Goal: Communication & Community: Answer question/provide support

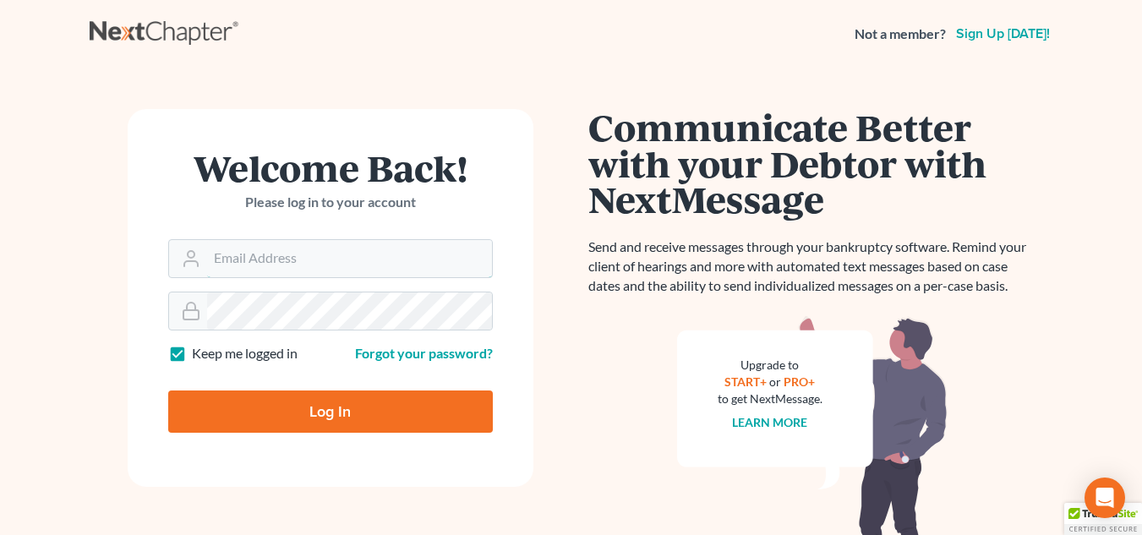
type input "[EMAIL_ADDRESS][DOMAIN_NAME]"
click at [245, 406] on input "Log In" at bounding box center [330, 412] width 325 height 42
type input "Thinking..."
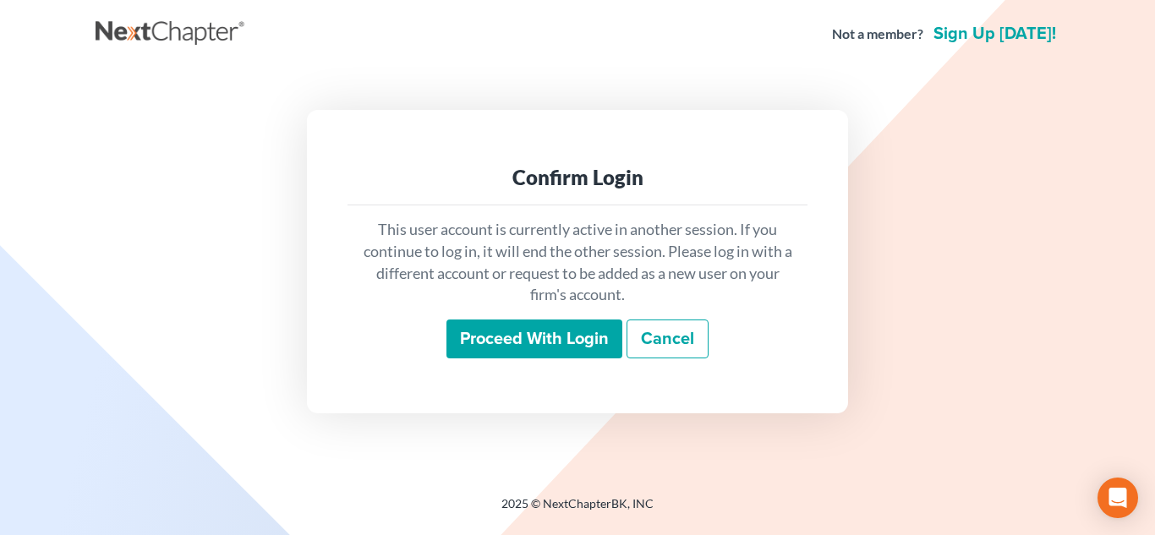
click at [507, 353] on input "Proceed with login" at bounding box center [534, 339] width 176 height 39
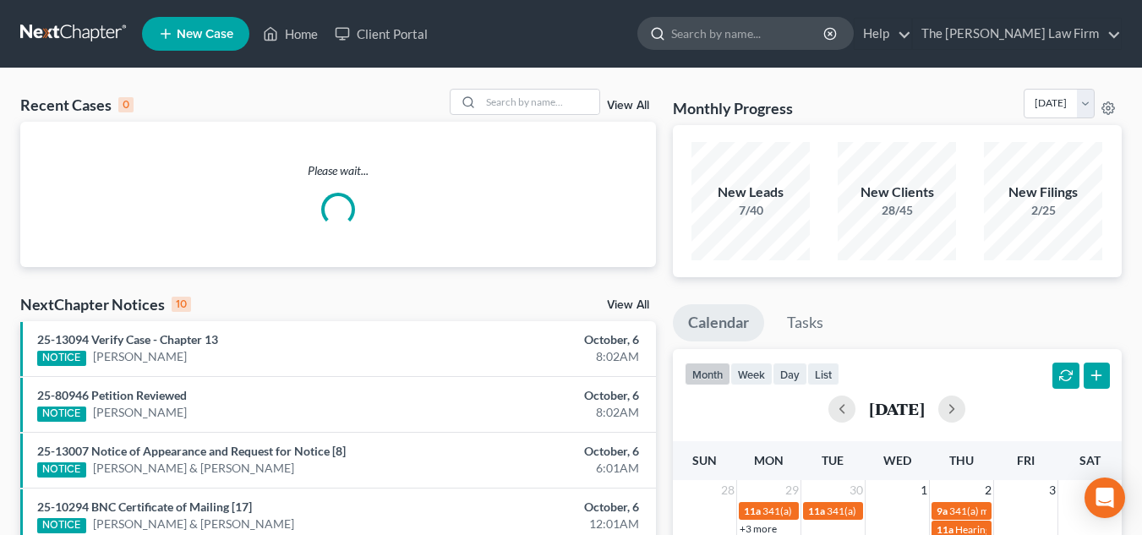
click at [790, 30] on input "search" at bounding box center [748, 33] width 155 height 31
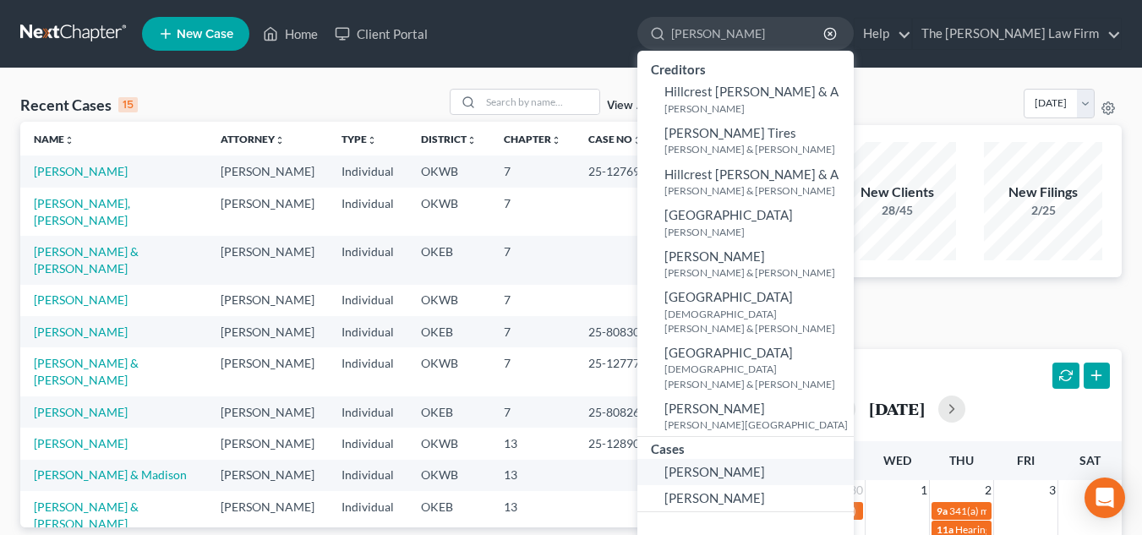
type input "hickman"
click at [733, 464] on span "[PERSON_NAME]" at bounding box center [715, 471] width 101 height 15
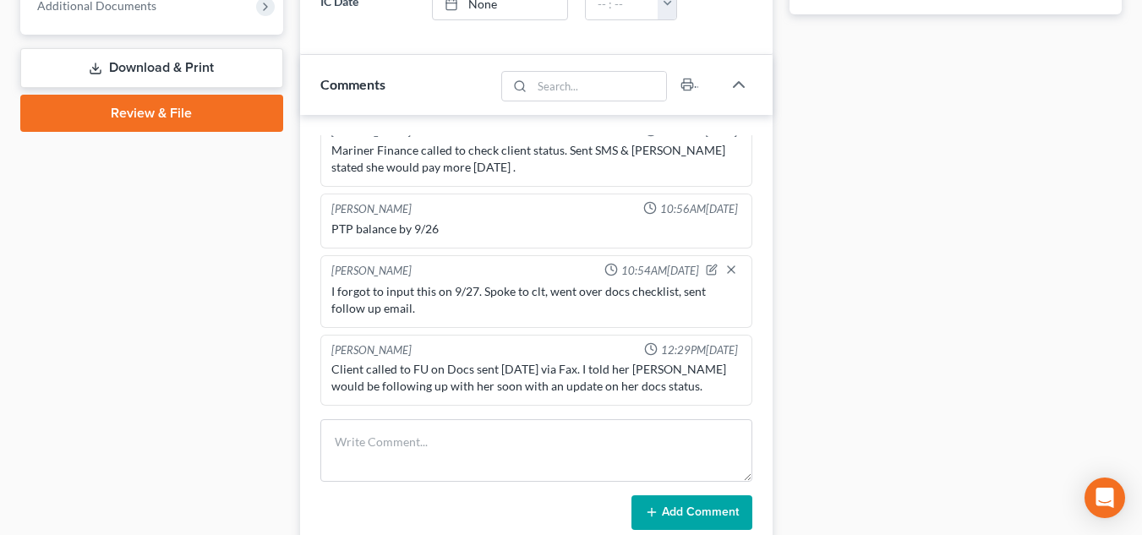
scroll to position [703, 0]
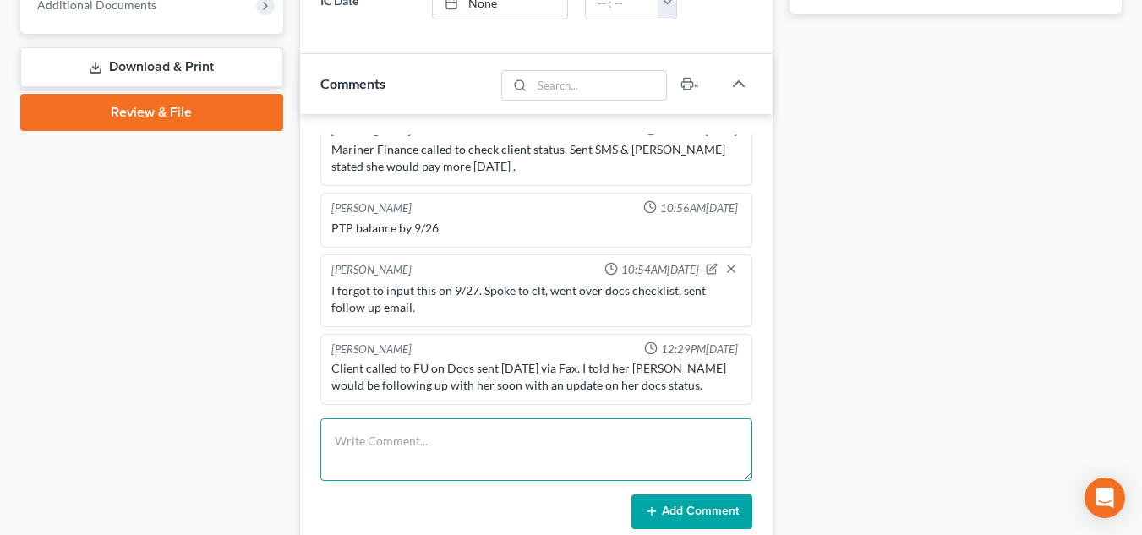
click at [532, 450] on textarea at bounding box center [536, 450] width 432 height 63
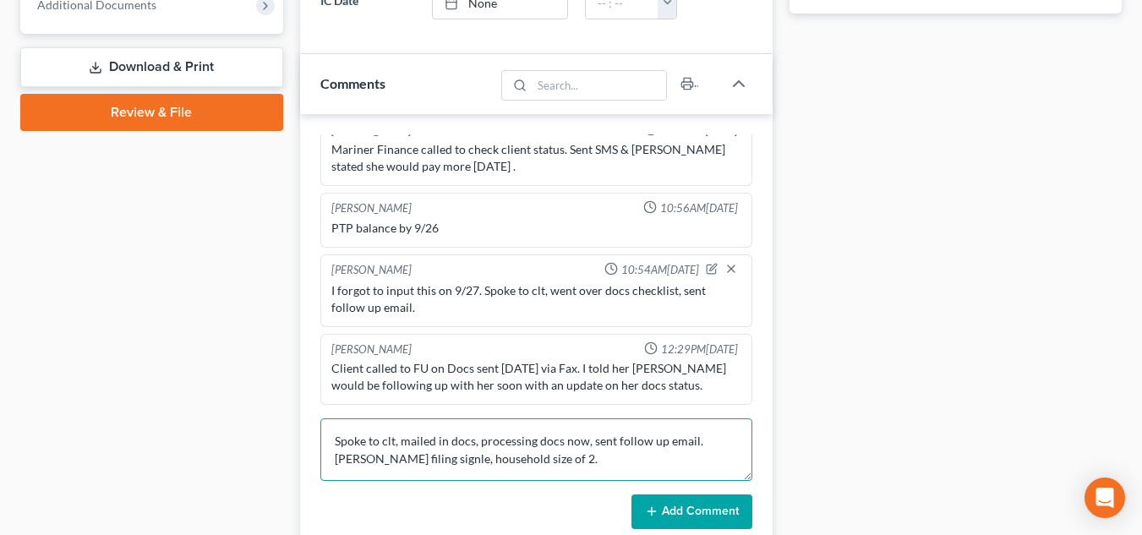
type textarea "Spoke to clt, mailed in docs, processing docs now, sent follow up email. [PERSO…"
click at [665, 519] on button "Add Comment" at bounding box center [692, 513] width 121 height 36
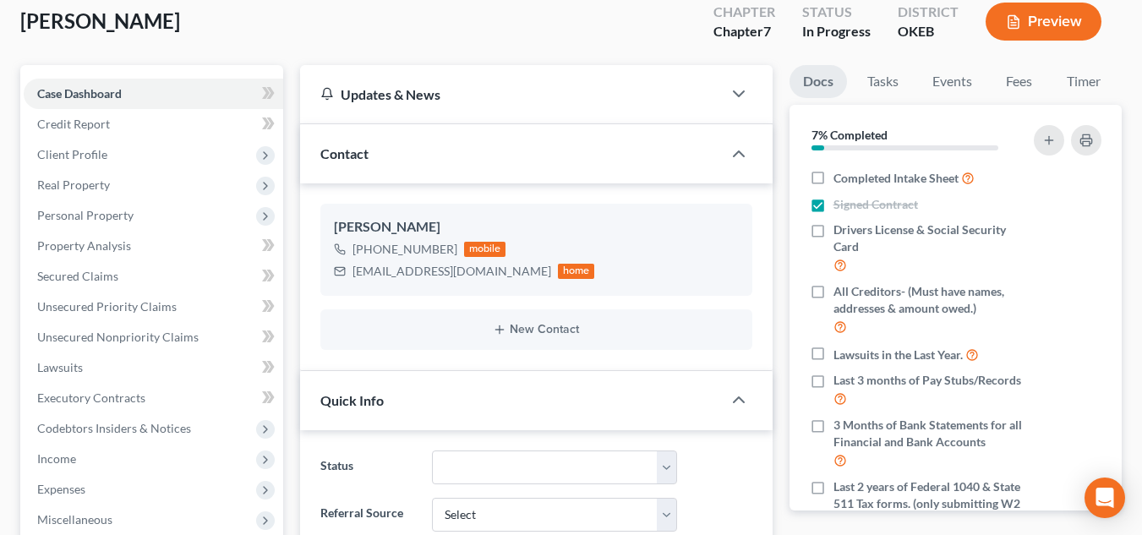
scroll to position [96, 0]
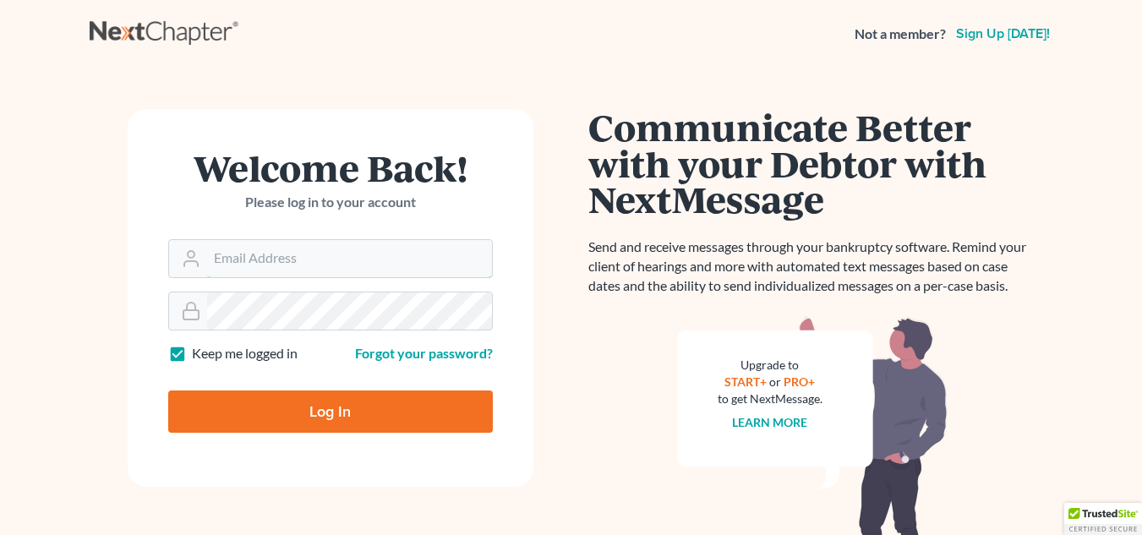
type input "nyaht@chapter7ok.com"
click at [261, 401] on input "Log In" at bounding box center [330, 412] width 325 height 42
type input "Thinking..."
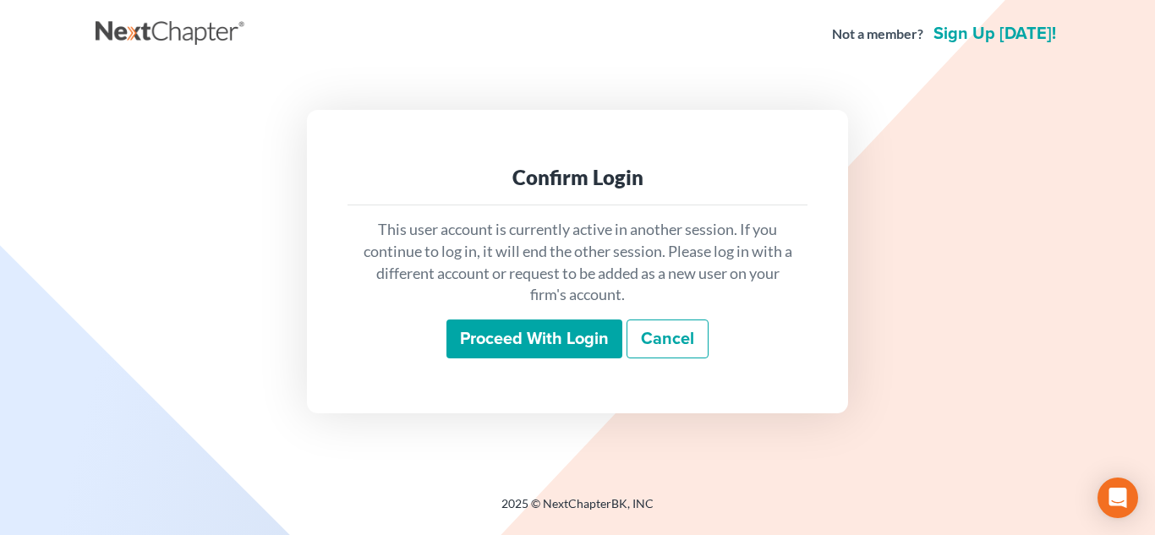
click at [473, 346] on input "Proceed with login" at bounding box center [534, 339] width 176 height 39
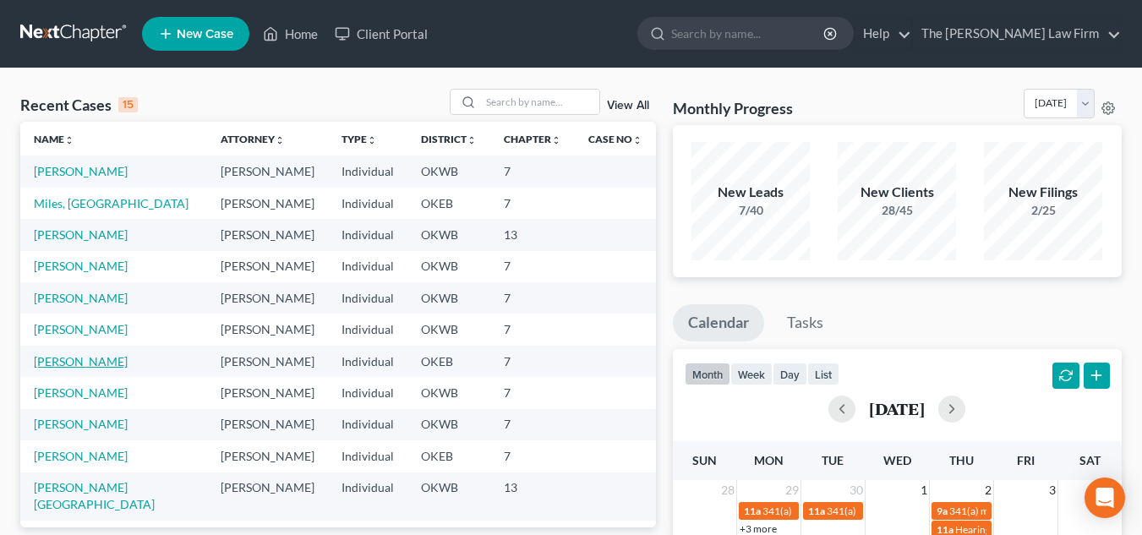
click at [79, 356] on link "[PERSON_NAME]" at bounding box center [81, 361] width 94 height 14
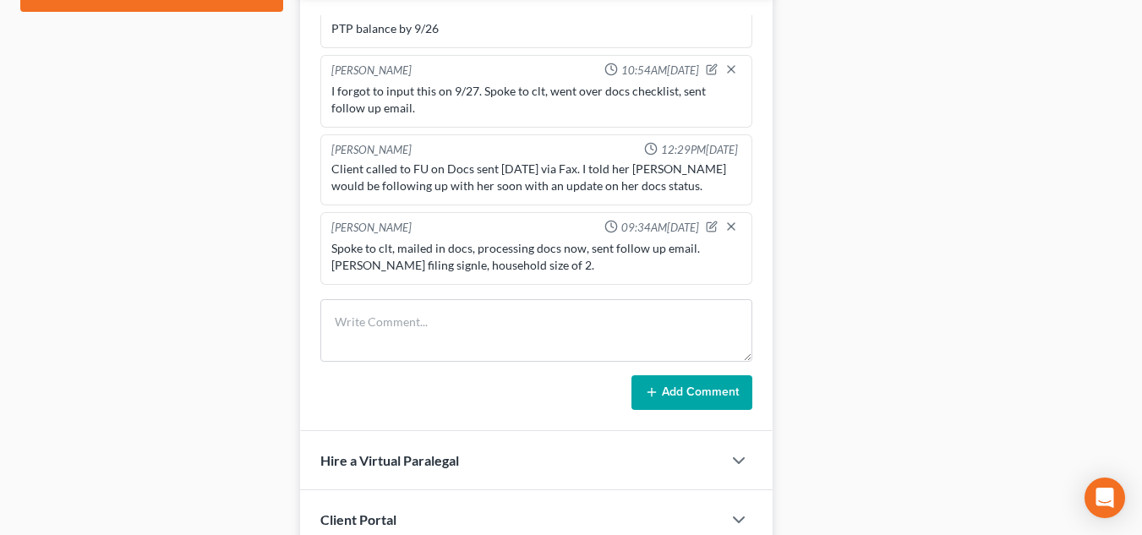
scroll to position [842, 0]
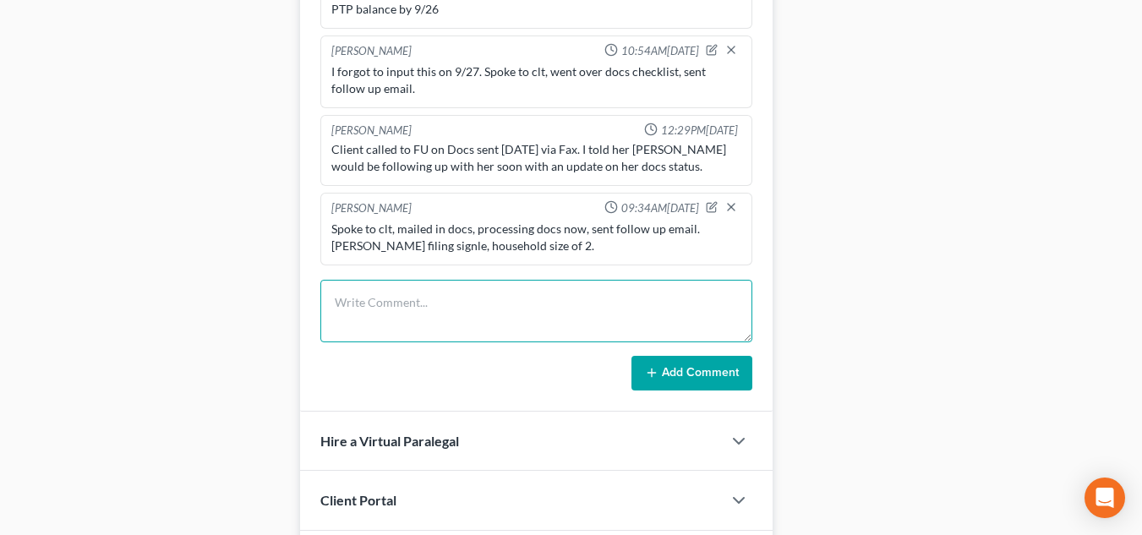
click at [444, 312] on textarea at bounding box center [536, 311] width 432 height 63
click at [380, 306] on textarea "Clt apporved disgarding physical docs." at bounding box center [536, 311] width 432 height 63
type textarea "Clt approved disgarding physical docs."
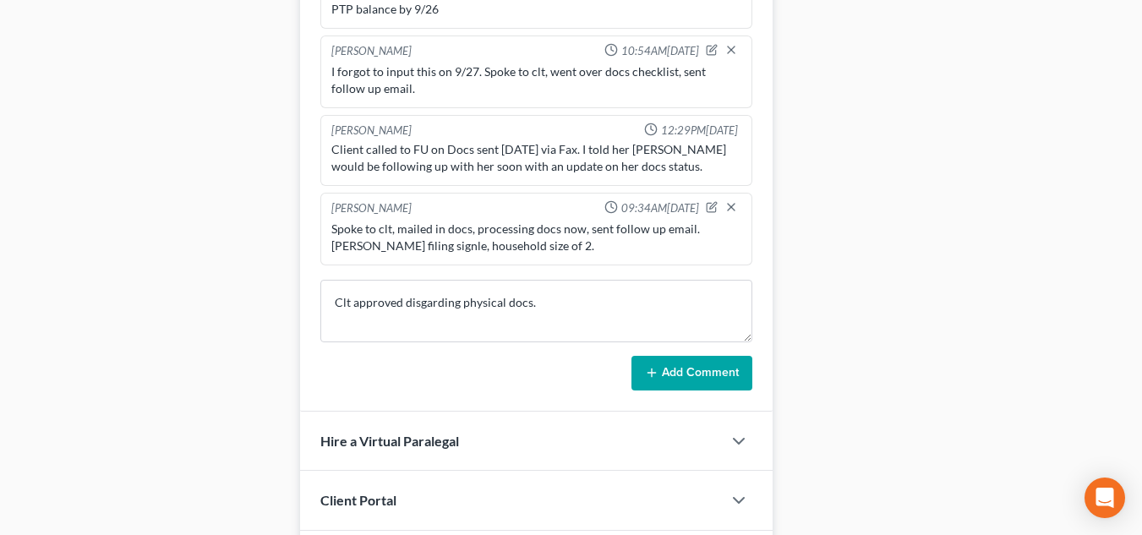
click at [666, 368] on button "Add Comment" at bounding box center [692, 374] width 121 height 36
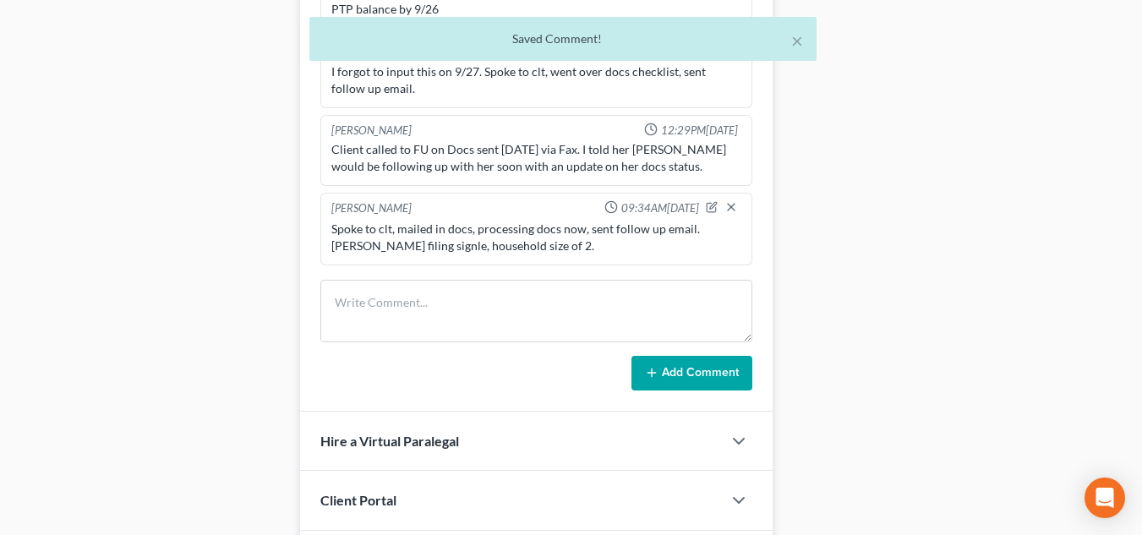
scroll to position [441, 0]
